Goal: Information Seeking & Learning: Check status

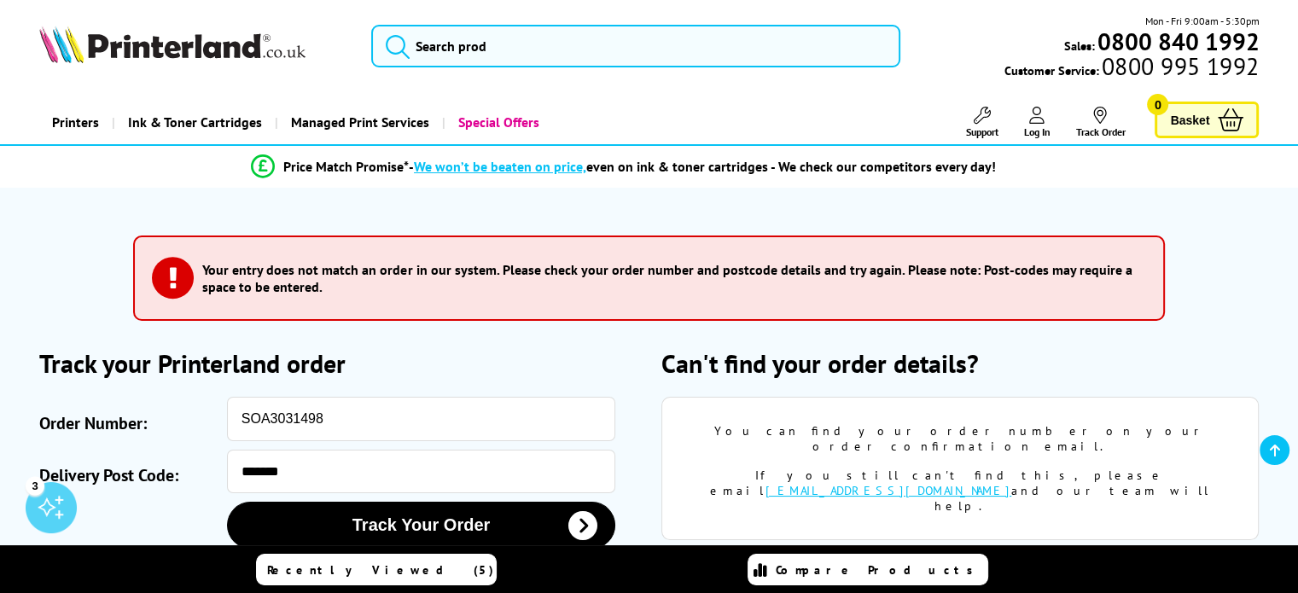
scroll to position [98, 0]
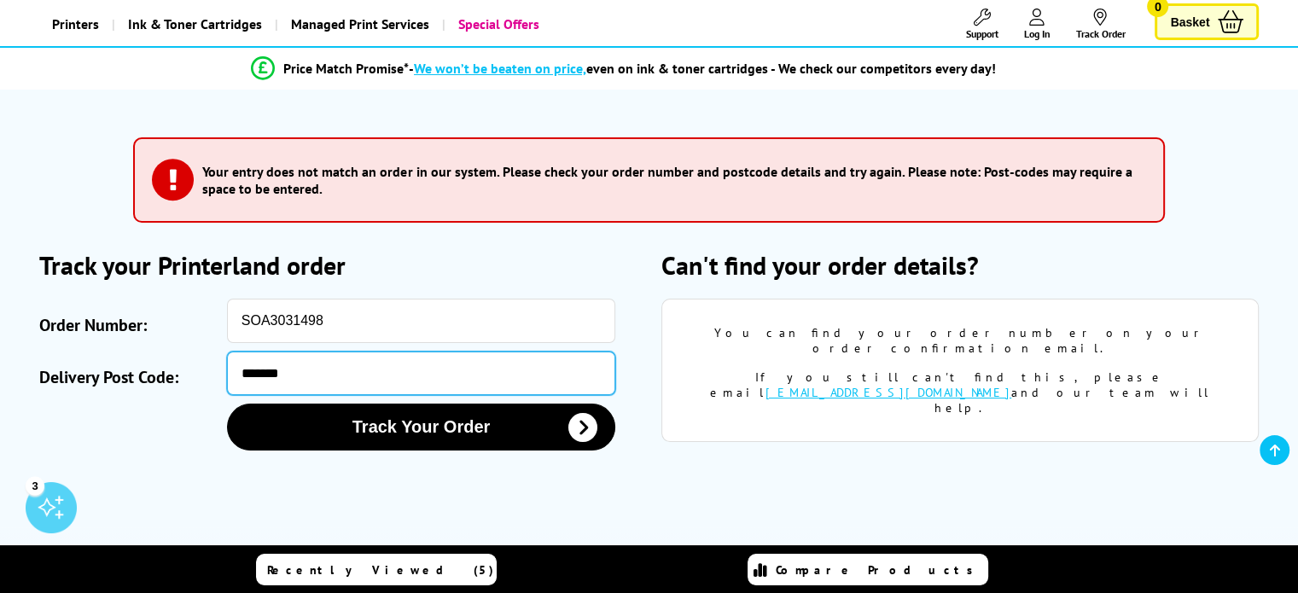
click at [273, 372] on input "*******" at bounding box center [421, 374] width 388 height 44
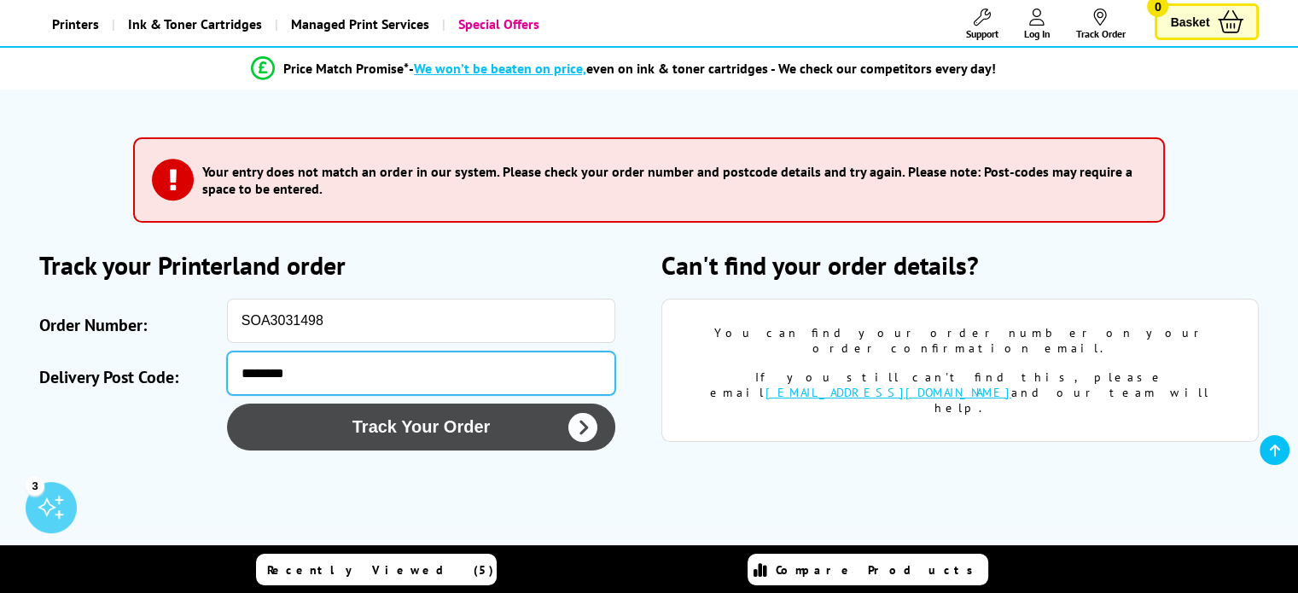
type input "********"
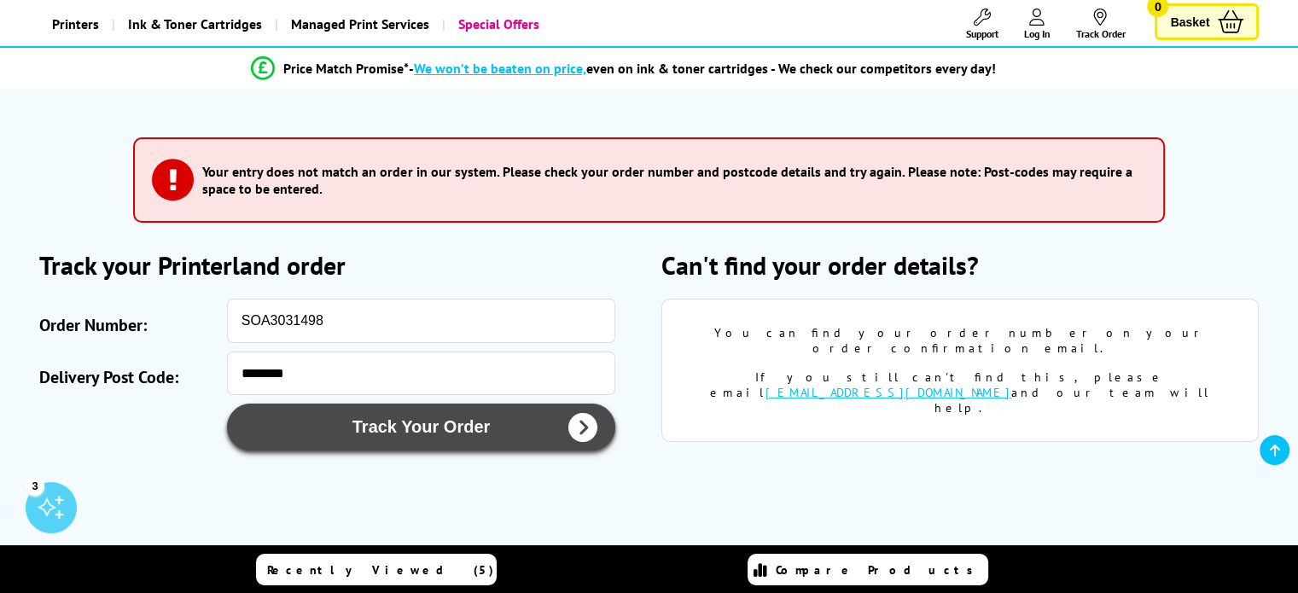
click at [416, 419] on button "Track Your Order" at bounding box center [421, 427] width 388 height 47
